Goal: Information Seeking & Learning: Find specific fact

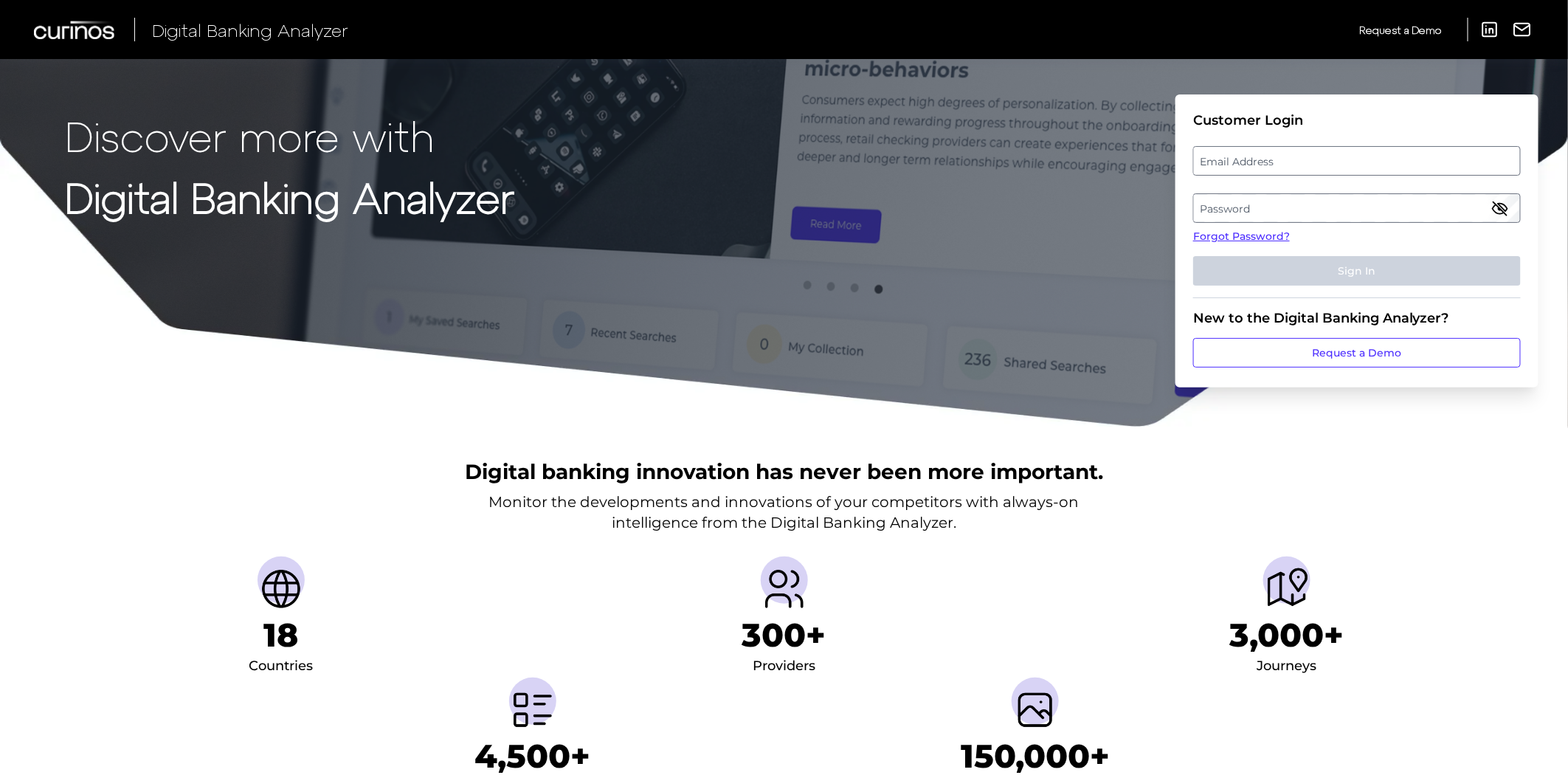
click at [1292, 162] on label "Email Address" at bounding box center [1356, 160] width 326 height 27
click at [1292, 162] on input "email" at bounding box center [1356, 161] width 328 height 30
type input "[PERSON_NAME][EMAIL_ADDRESS][PERSON_NAME][PERSON_NAME][DOMAIN_NAME]"
click at [1295, 209] on label "Password" at bounding box center [1356, 208] width 326 height 27
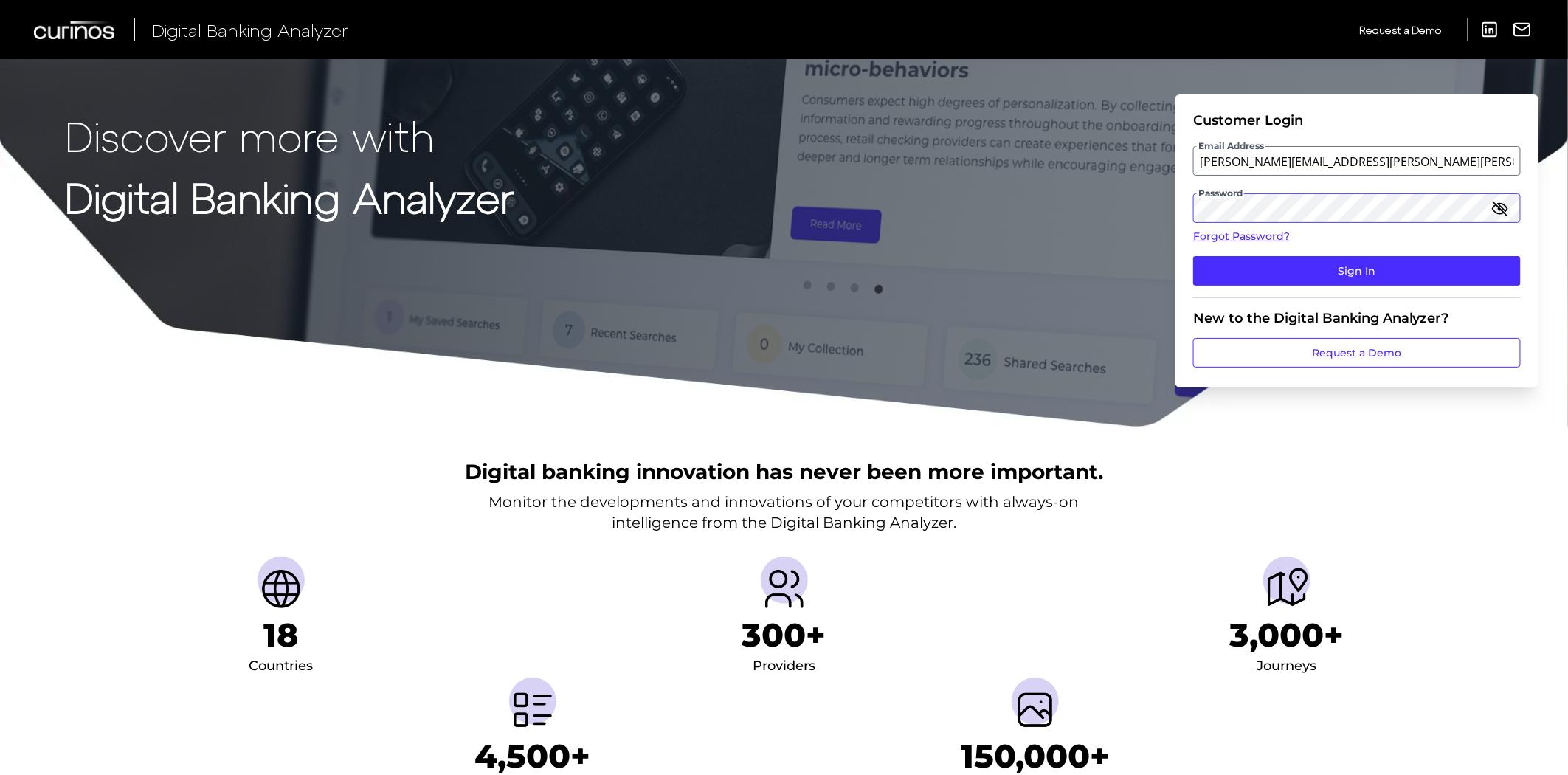
click at [1192, 256] on button "Sign In" at bounding box center [1356, 271] width 328 height 30
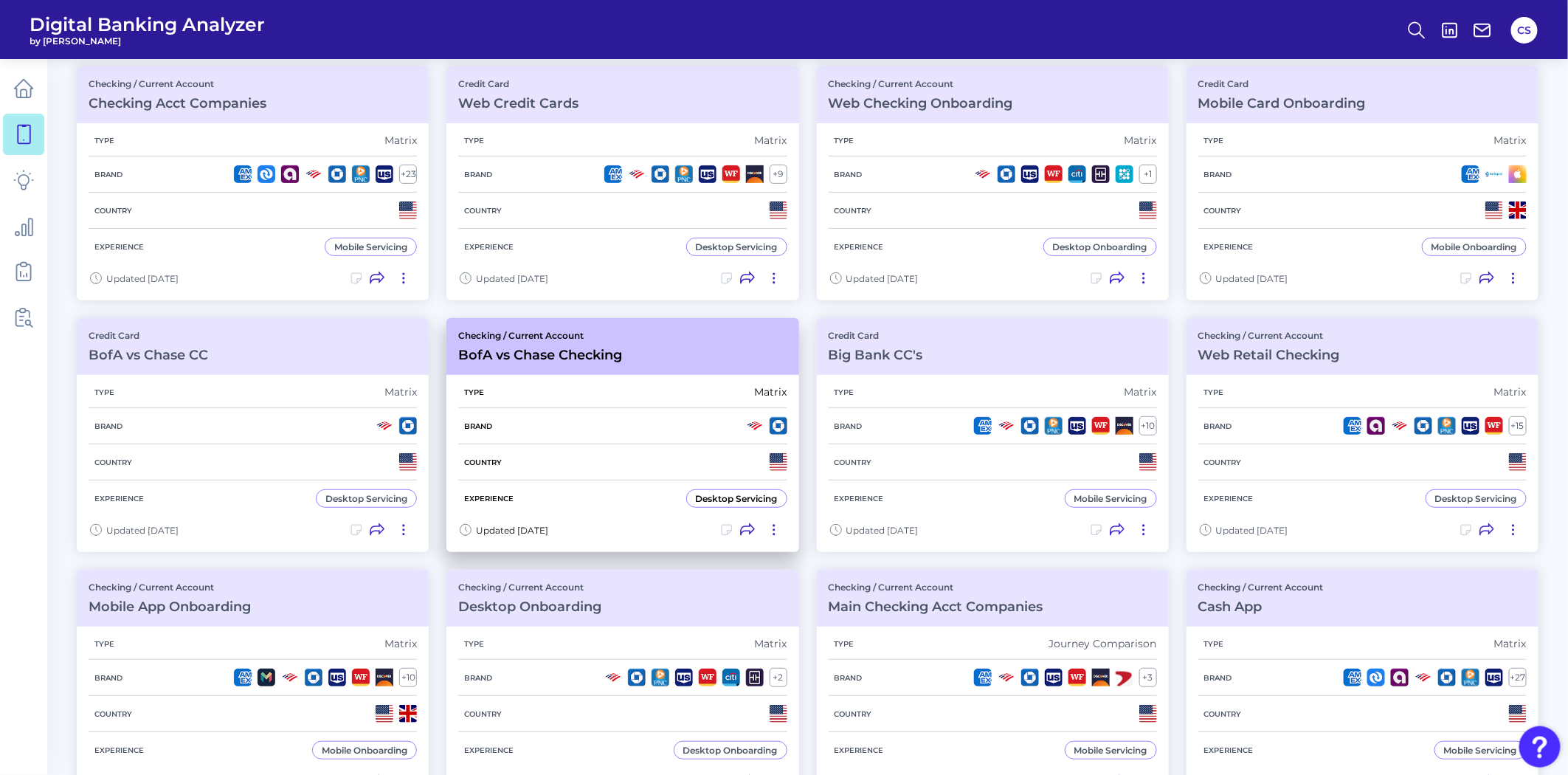
scroll to position [246, 0]
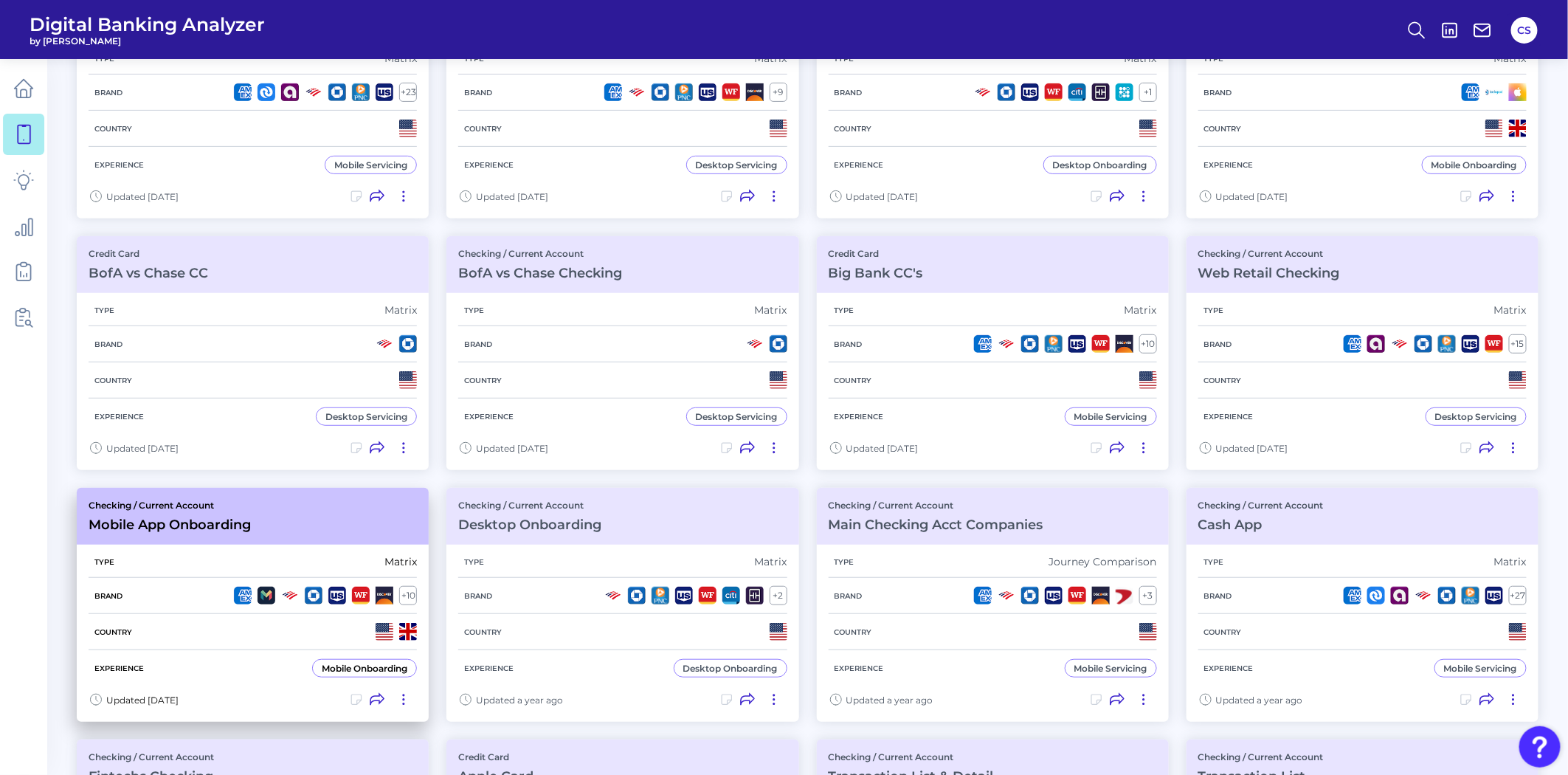
click at [333, 546] on div "Type Matrix" at bounding box center [253, 562] width 329 height 32
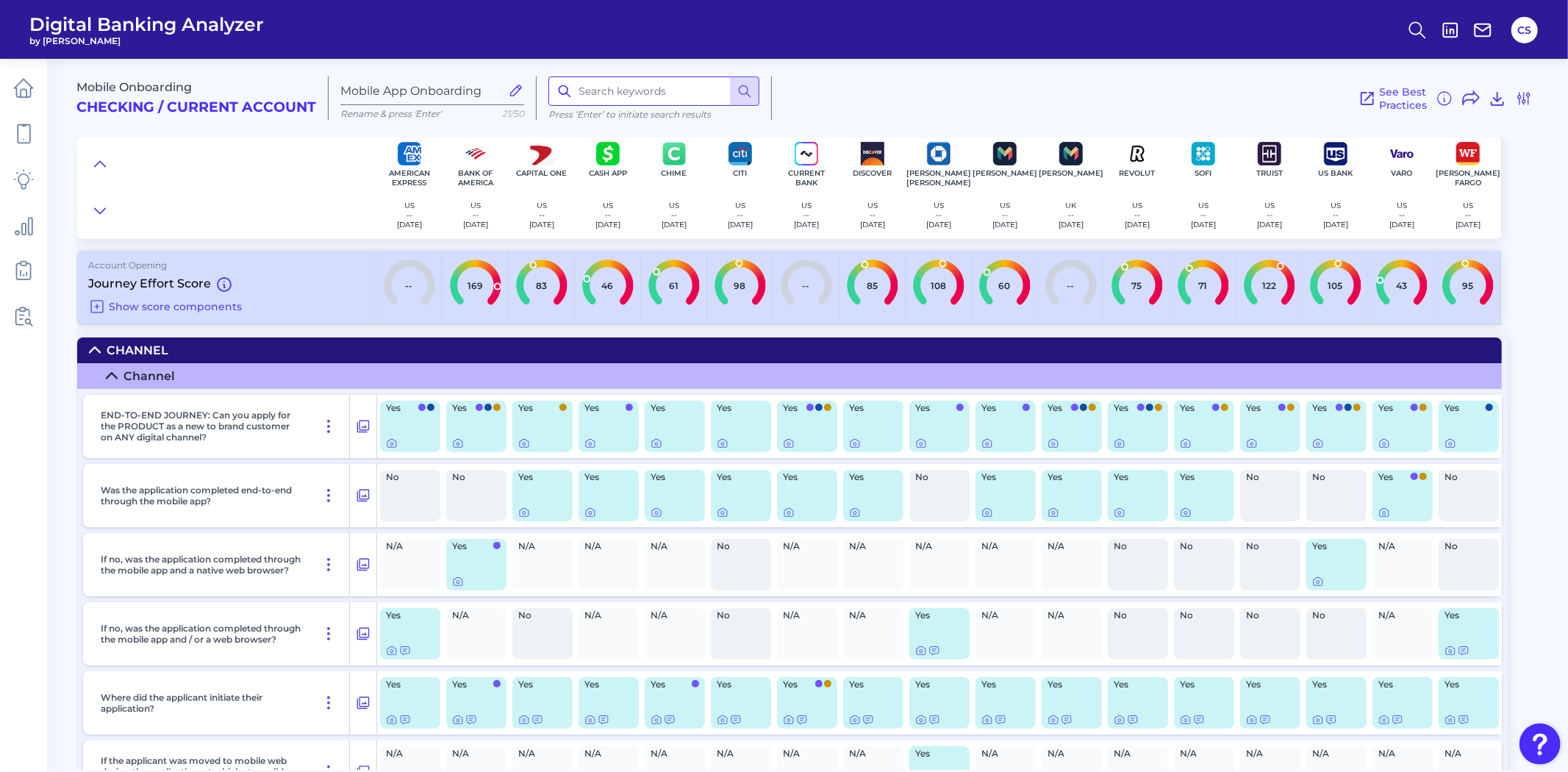
click at [606, 88] on input at bounding box center [653, 91] width 211 height 30
type input "card number"
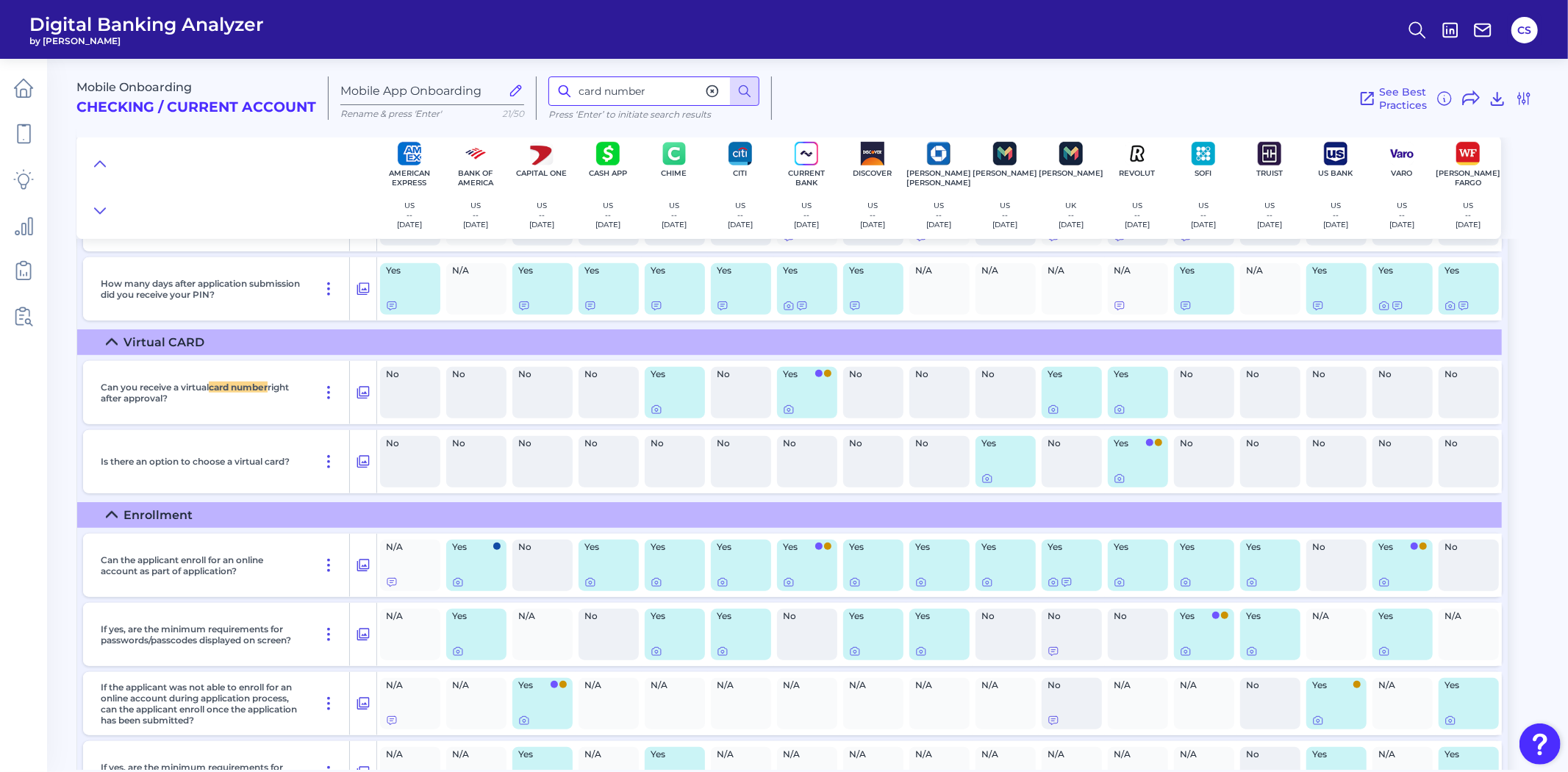
scroll to position [10198, 0]
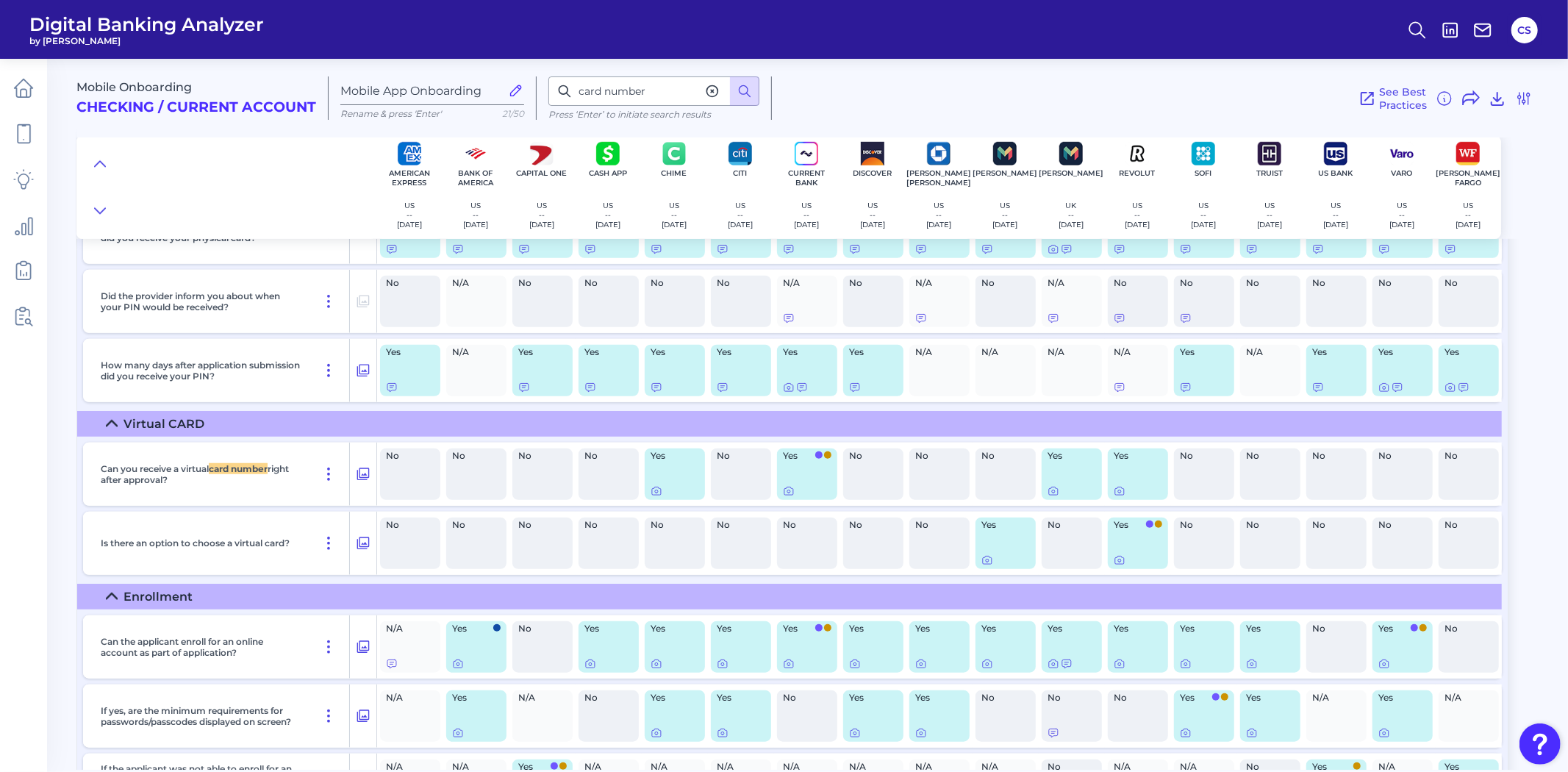
click at [934, 490] on div "No" at bounding box center [939, 474] width 61 height 52
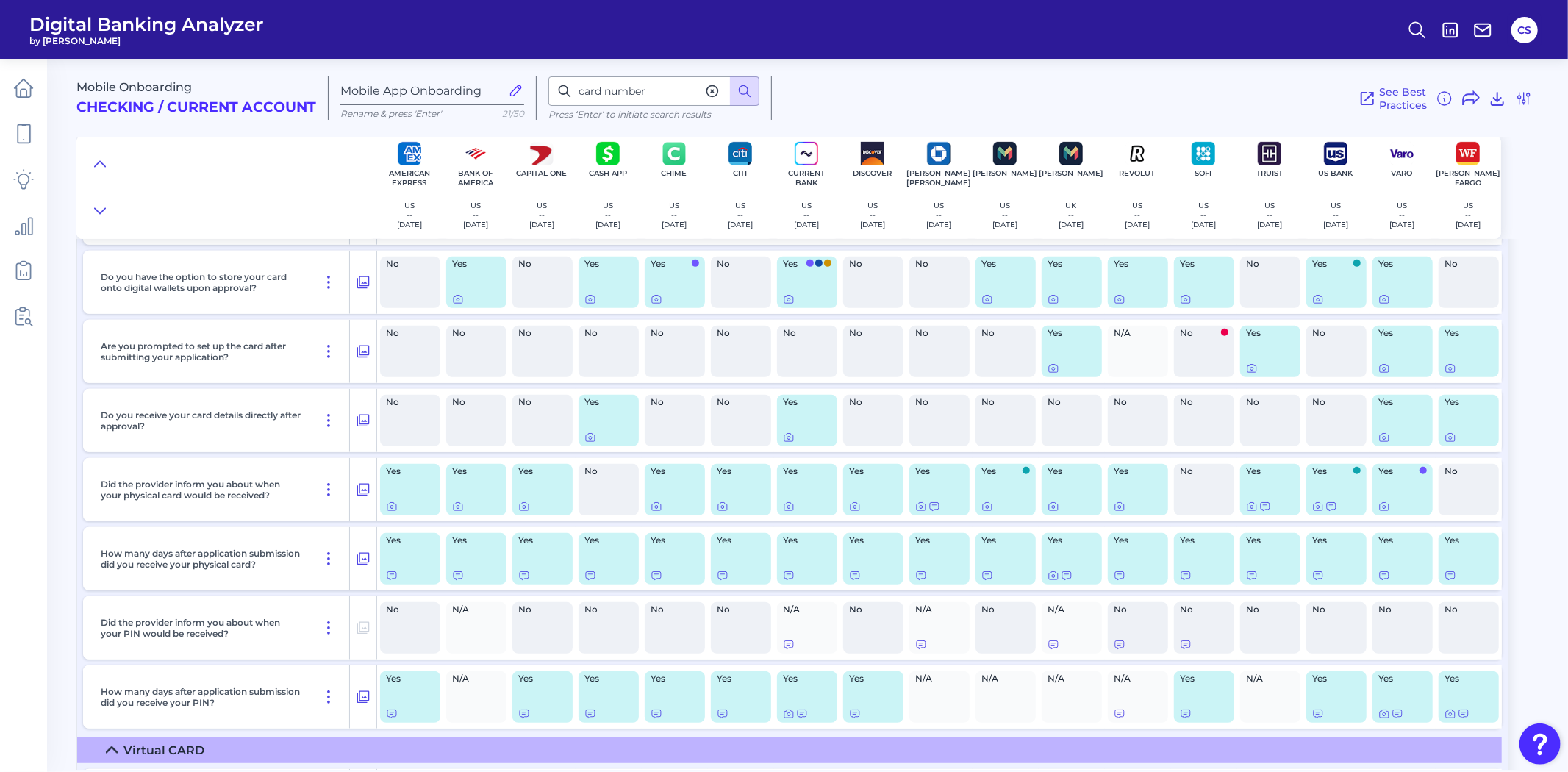
scroll to position [9626, 0]
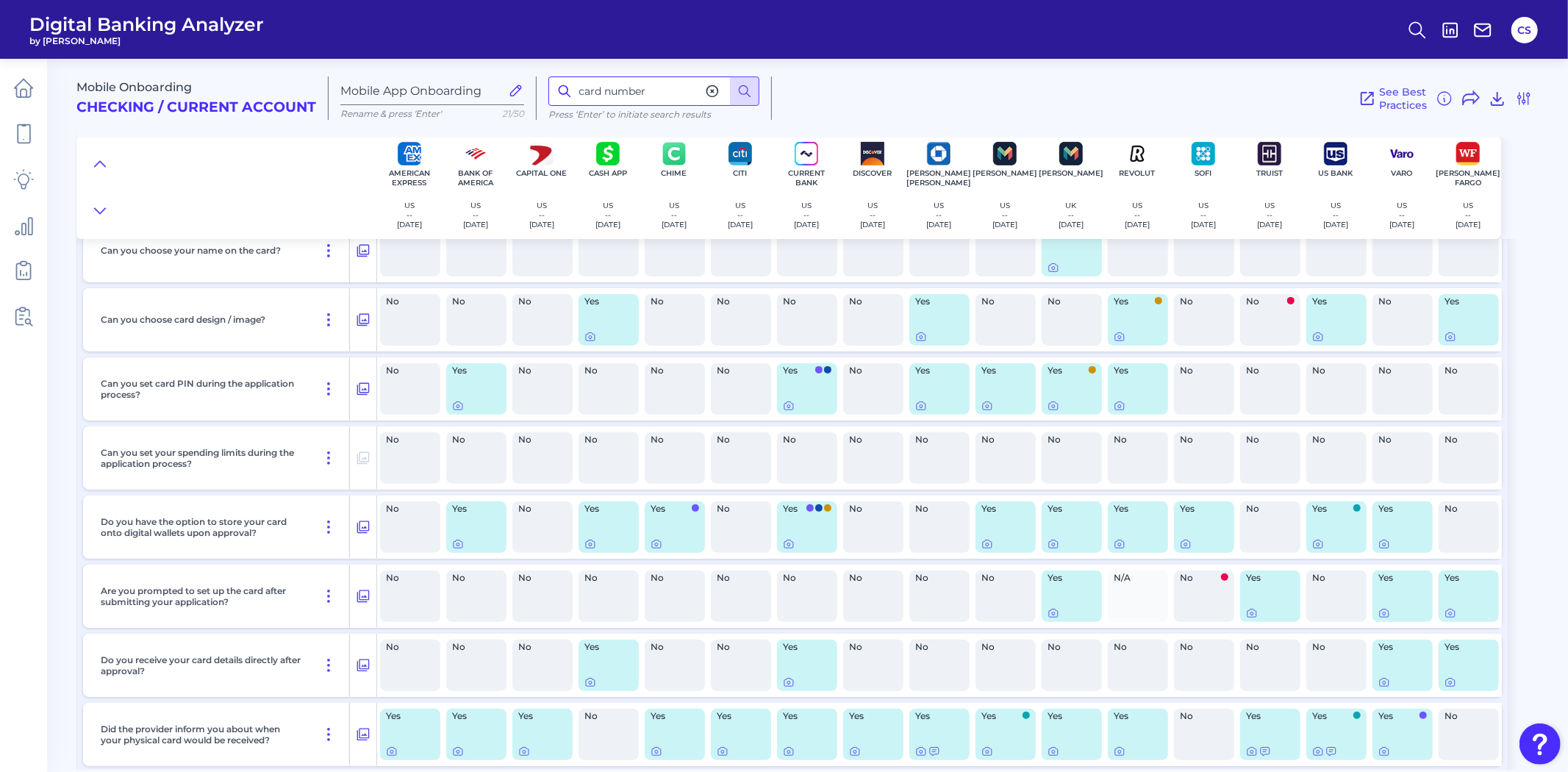
click at [633, 83] on input "card number" at bounding box center [653, 91] width 211 height 30
drag, startPoint x: 543, startPoint y: 84, endPoint x: 350, endPoint y: 32, distance: 199.9
click at [364, 46] on div "Digital Banking Analyzer by Curinos CS Mobile Onboarding Checking / Current Acc…" at bounding box center [784, 386] width 1568 height 772
type input "pin"
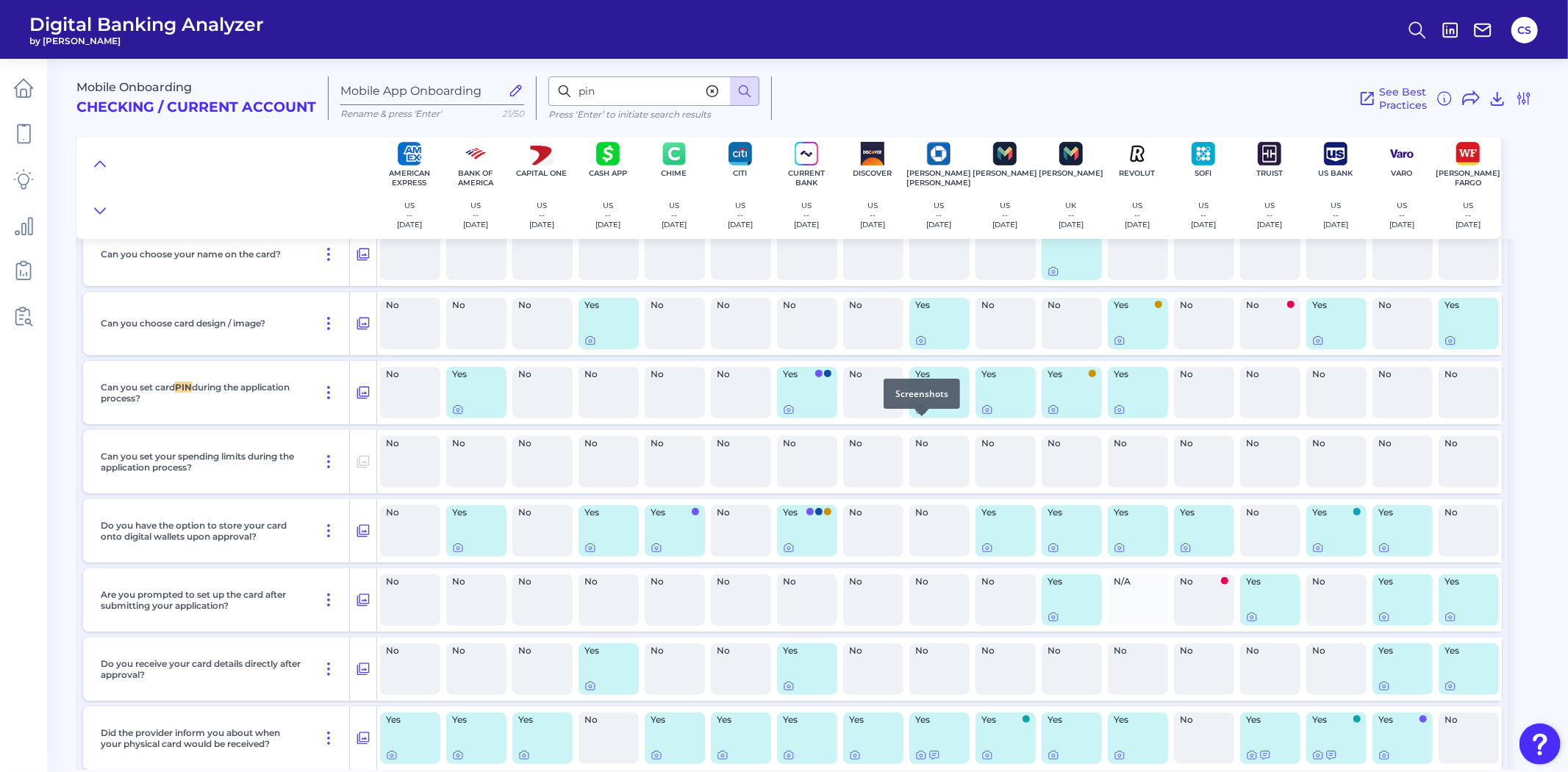
click at [919, 422] on div at bounding box center [921, 416] width 15 height 15
click at [919, 412] on icon at bounding box center [920, 410] width 3 height 3
click at [624, 96] on input "pin" at bounding box center [653, 91] width 211 height 30
click at [622, 92] on input "pin" at bounding box center [653, 91] width 211 height 30
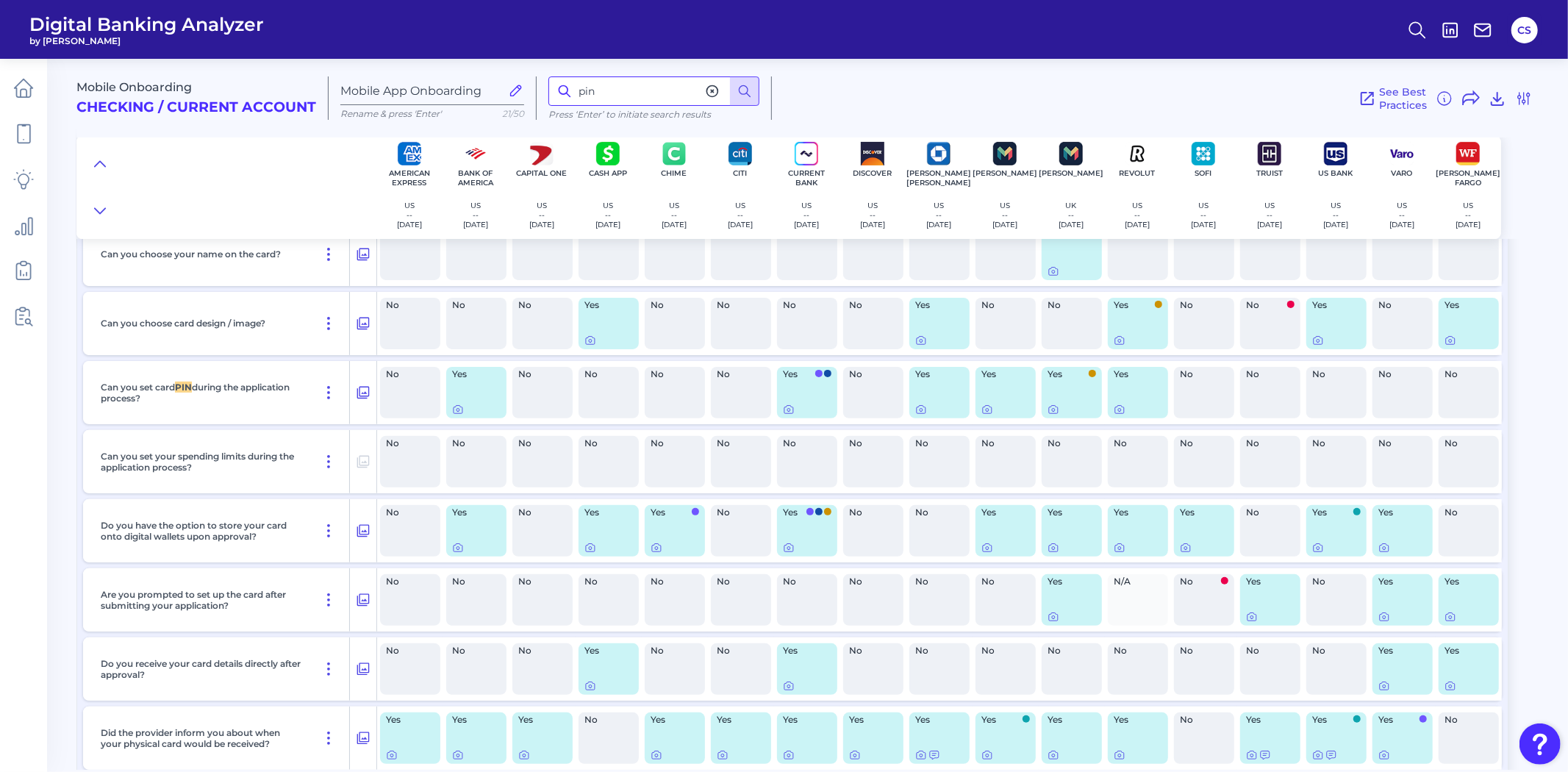
drag, startPoint x: 622, startPoint y: 92, endPoint x: 574, endPoint y: 92, distance: 48.0
click at [577, 94] on input "pin" at bounding box center [653, 91] width 211 height 30
type input "funding"
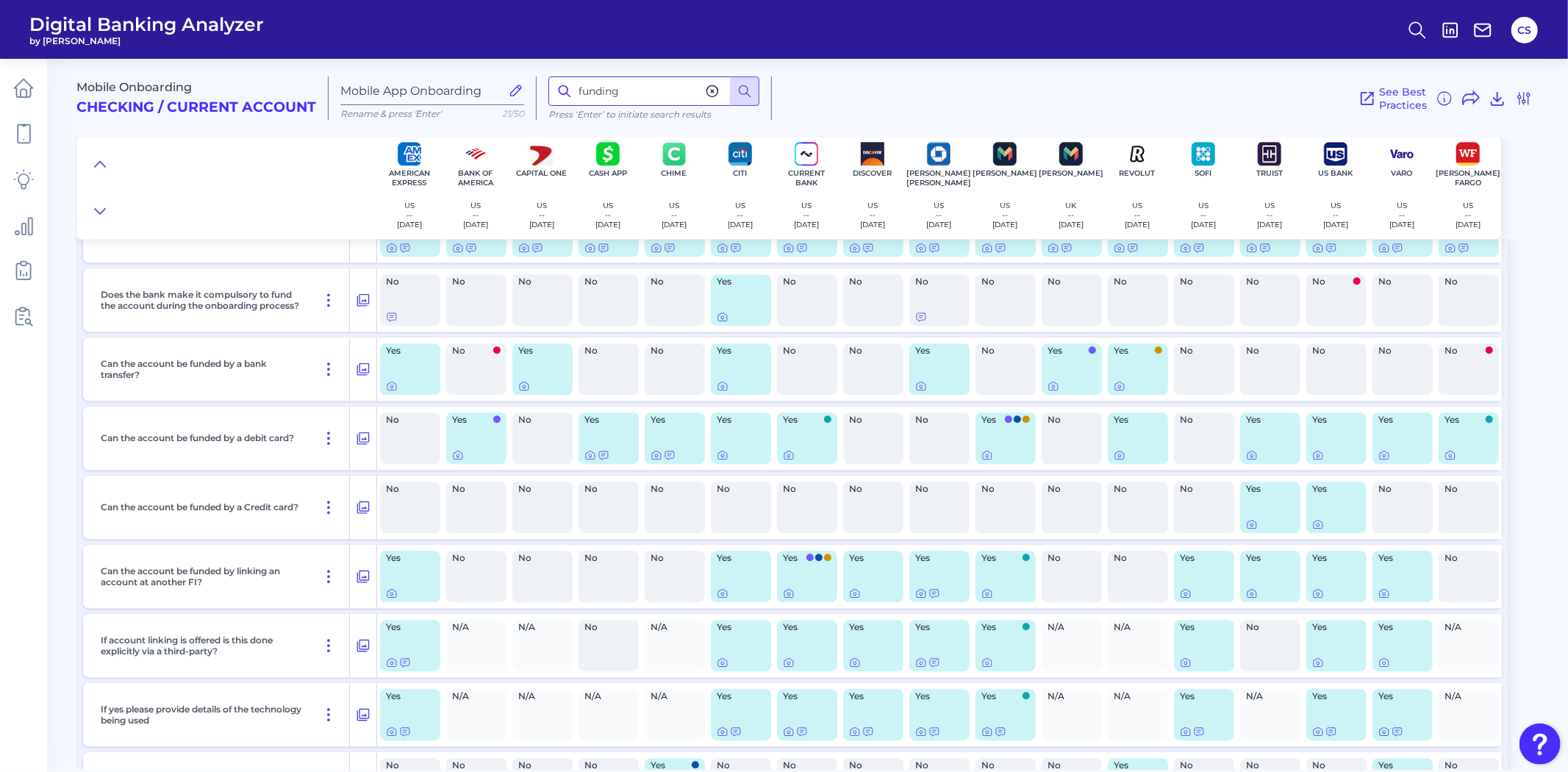
scroll to position [7893, 0]
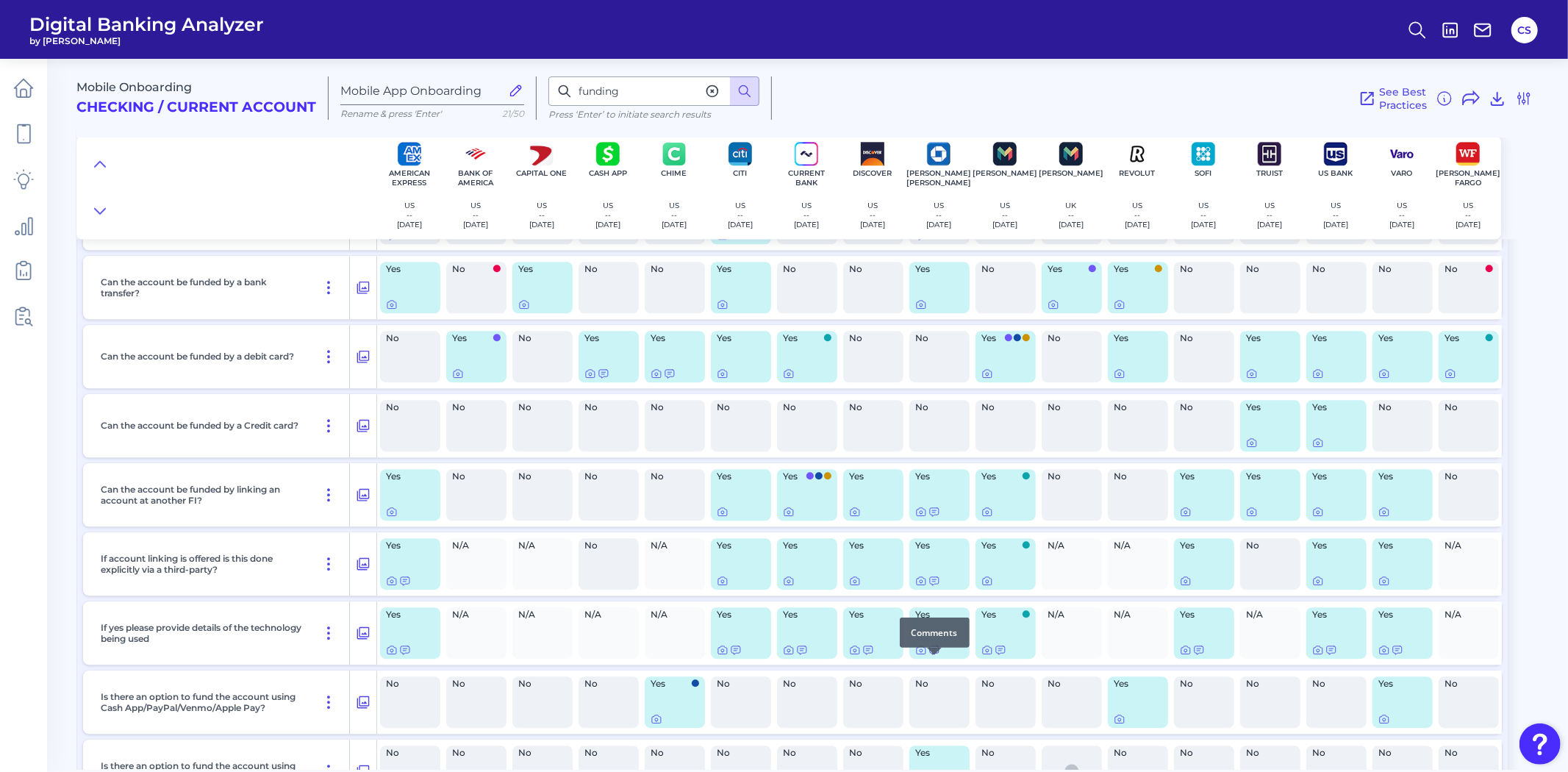
click at [930, 656] on icon at bounding box center [934, 650] width 12 height 12
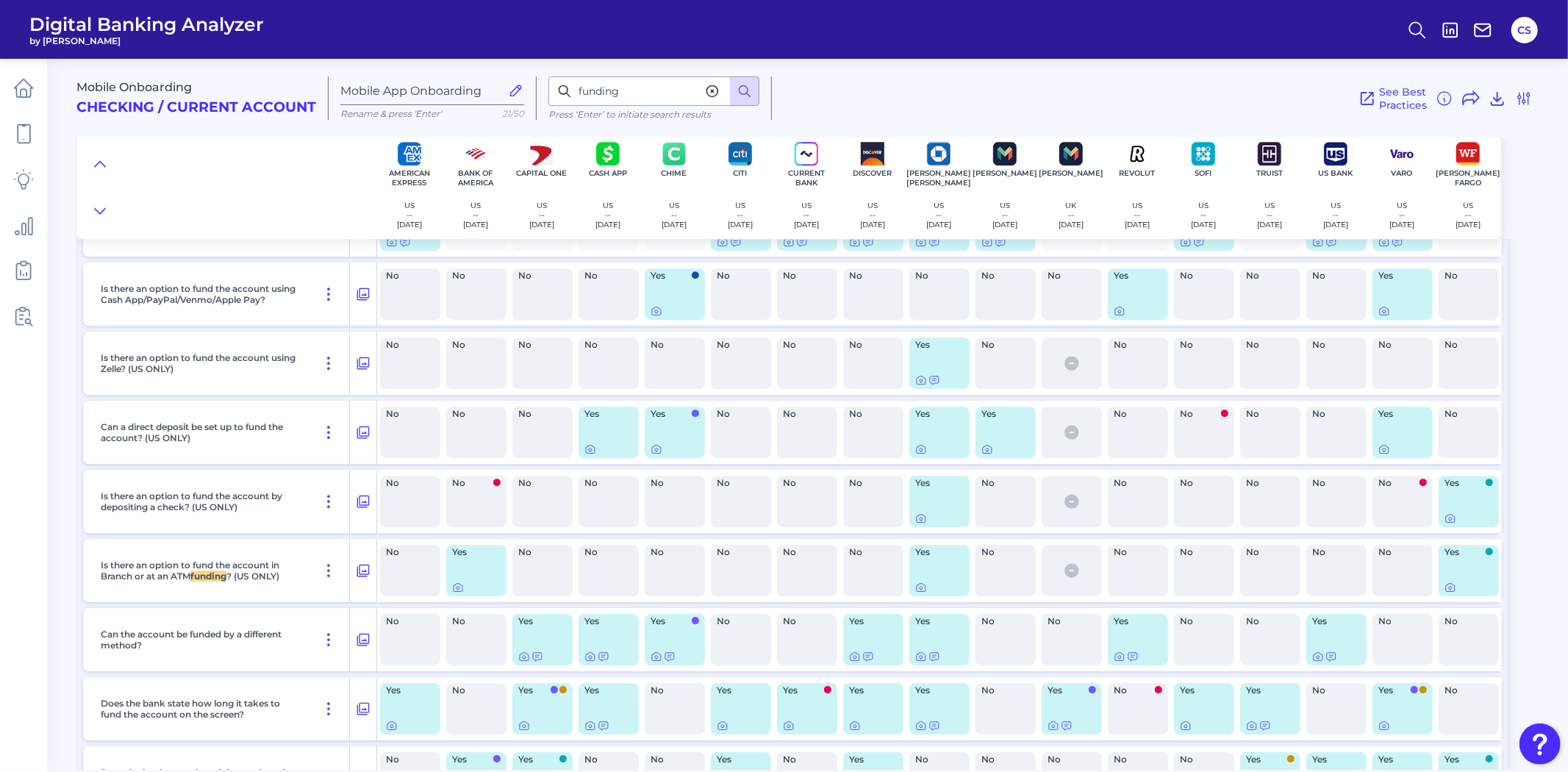
scroll to position [8382, 0]
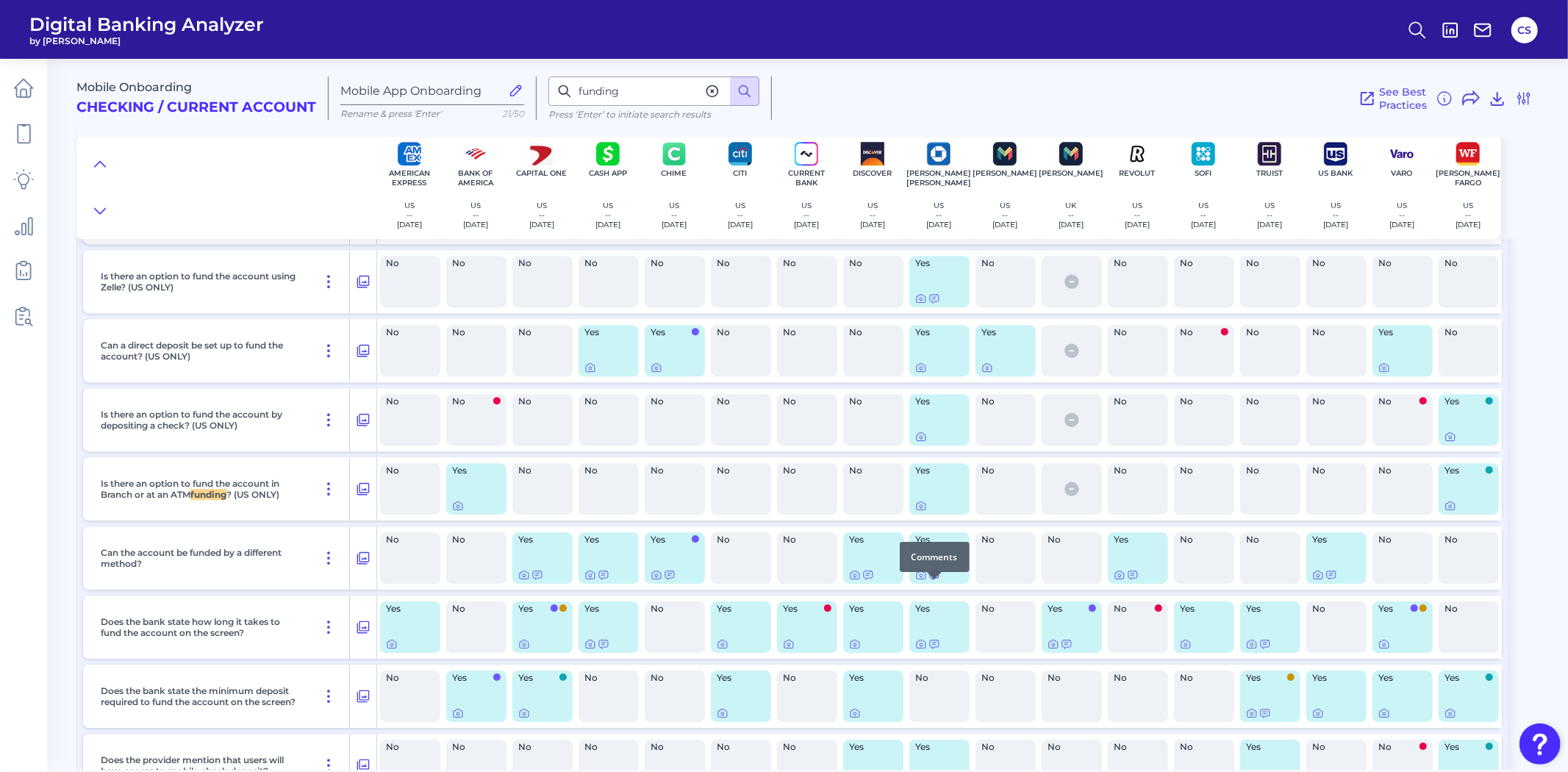
click at [931, 580] on icon at bounding box center [934, 575] width 12 height 12
